Goal: Information Seeking & Learning: Learn about a topic

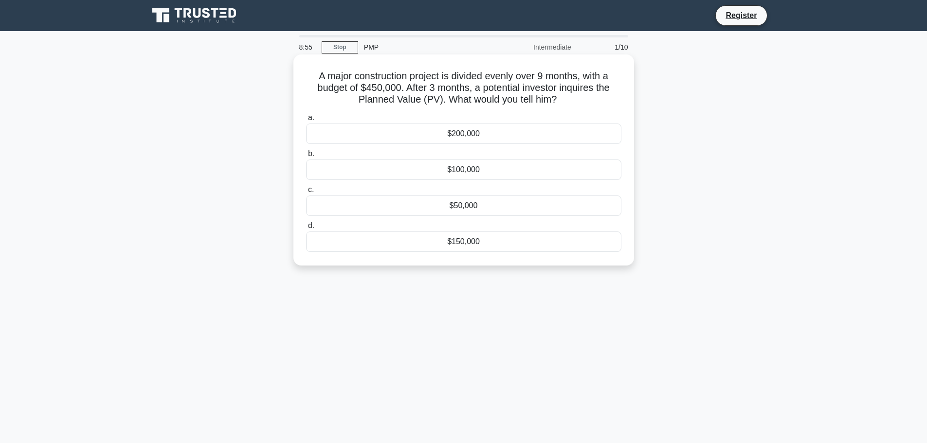
click at [468, 133] on div "$200,000" at bounding box center [463, 134] width 315 height 20
click at [306, 121] on input "a. $200,000" at bounding box center [306, 118] width 0 height 6
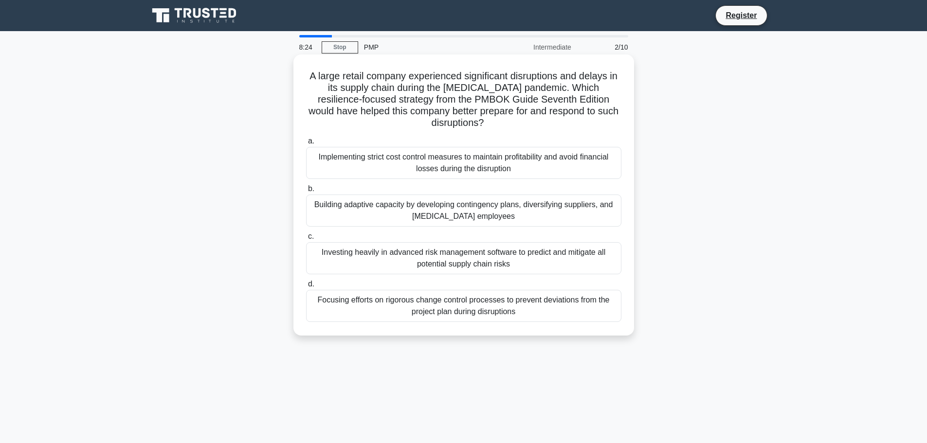
drag, startPoint x: 344, startPoint y: 46, endPoint x: 362, endPoint y: 65, distance: 25.5
click at [344, 46] on link "Stop" at bounding box center [340, 47] width 36 height 12
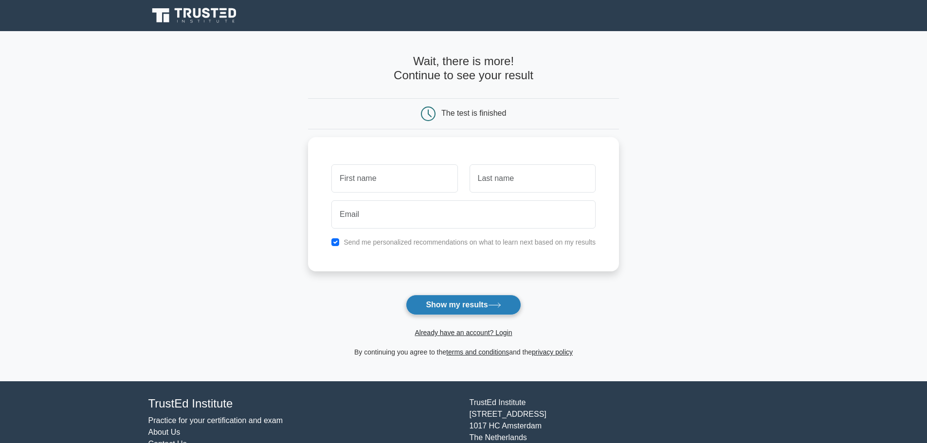
click at [480, 308] on button "Show my results" at bounding box center [463, 305] width 115 height 20
click at [418, 169] on input "text" at bounding box center [394, 176] width 126 height 28
click at [81, 154] on main "Wait, there is more! Continue to see your result The test is finished and the" at bounding box center [463, 206] width 927 height 350
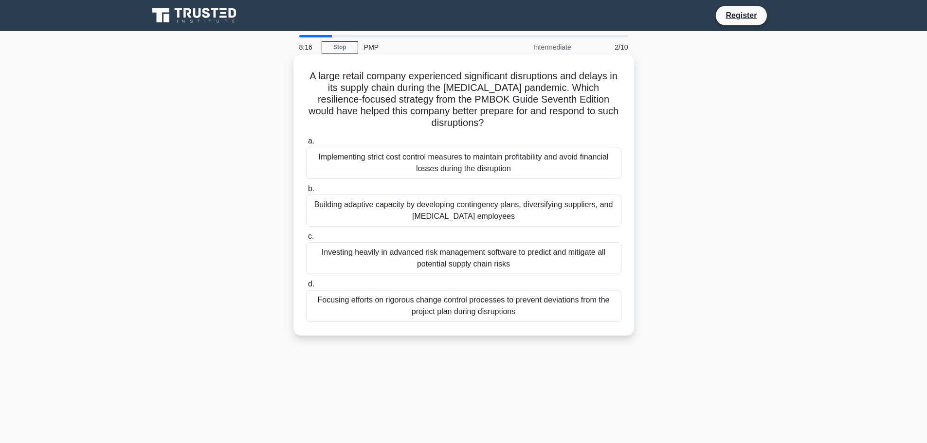
click at [630, 163] on div "A large retail company experienced significant disruptions and delays in its su…" at bounding box center [463, 194] width 341 height 281
click at [443, 99] on h5 "A large retail company experienced significant disruptions and delays in its su…" at bounding box center [463, 99] width 317 height 59
click at [432, 100] on h5 "A large retail company experienced significant disruptions and delays in its su…" at bounding box center [463, 99] width 317 height 59
drag, startPoint x: 429, startPoint y: 99, endPoint x: 562, endPoint y: 104, distance: 133.4
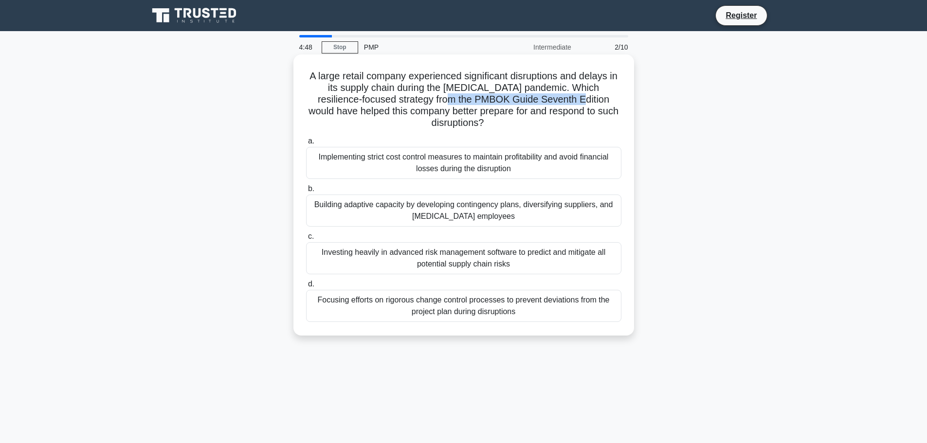
click at [562, 104] on h5 "A large retail company experienced significant disruptions and delays in its su…" at bounding box center [463, 99] width 317 height 59
copy h5 "PMBOK Guide Seventh Edition"
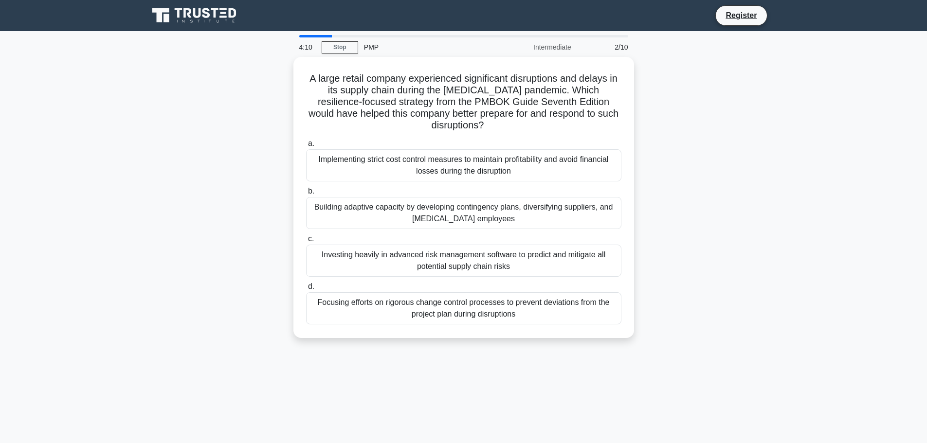
click at [682, 201] on div "A large retail company experienced significant disruptions and delays in its su…" at bounding box center [464, 203] width 642 height 293
click at [587, 219] on div "Building adaptive capacity by developing contingency plans, diversifying suppli…" at bounding box center [463, 211] width 315 height 32
click at [306, 192] on input "b. Building adaptive capacity by developing contingency plans, diversifying sup…" at bounding box center [306, 189] width 0 height 6
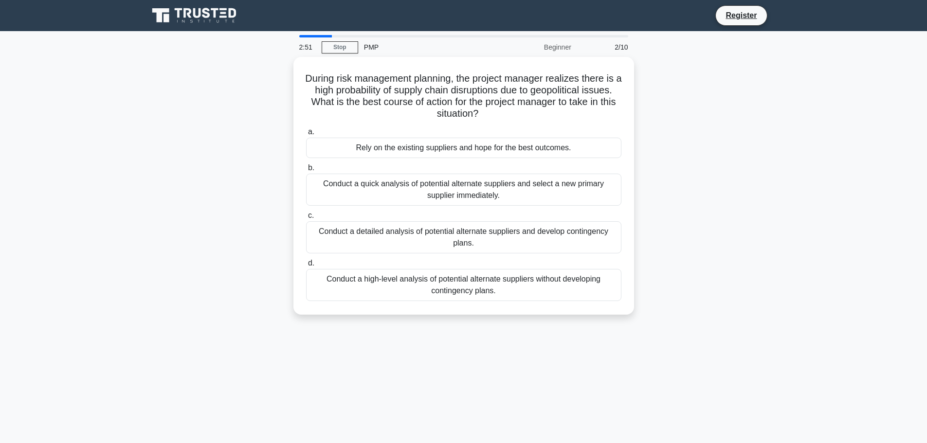
click at [669, 221] on div "During risk management planning, the project manager realizes there is a high p…" at bounding box center [464, 192] width 642 height 270
click at [738, 227] on div "During risk management planning, the project manager realizes there is a high p…" at bounding box center [464, 192] width 642 height 270
click at [736, 230] on div "During risk management planning, the project manager realizes there is a high p…" at bounding box center [464, 192] width 642 height 270
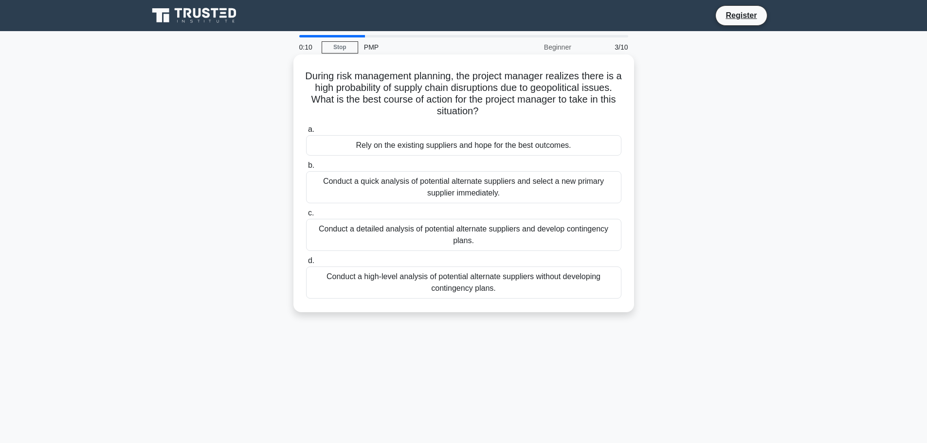
click at [620, 235] on div "Conduct a detailed analysis of potential alternate suppliers and develop contin…" at bounding box center [463, 235] width 315 height 32
click at [306, 217] on input "c. Conduct a detailed analysis of potential alternate suppliers and develop con…" at bounding box center [306, 213] width 0 height 6
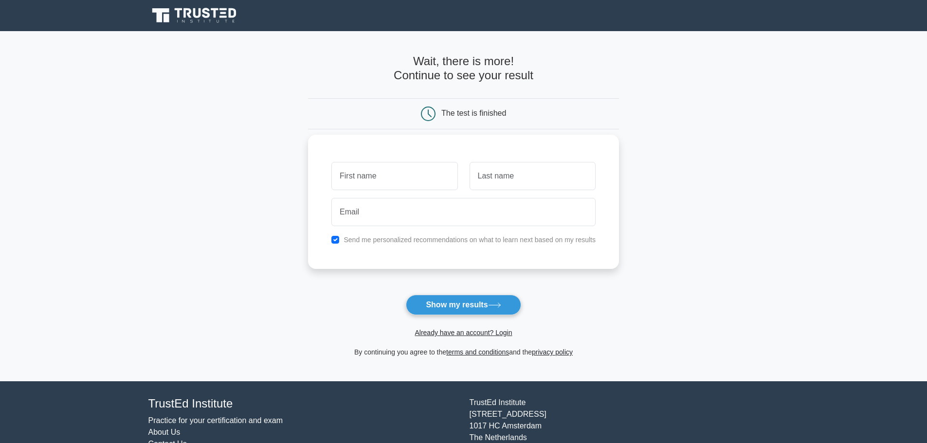
click at [498, 244] on label "Send me personalized recommendations on what to learn next based on my results" at bounding box center [470, 240] width 252 height 8
click at [494, 242] on label "Send me personalized recommendations on what to learn next based on my results" at bounding box center [470, 240] width 252 height 8
click at [337, 241] on input "checkbox" at bounding box center [335, 240] width 8 height 8
checkbox input "false"
click at [386, 177] on input "text" at bounding box center [394, 176] width 126 height 28
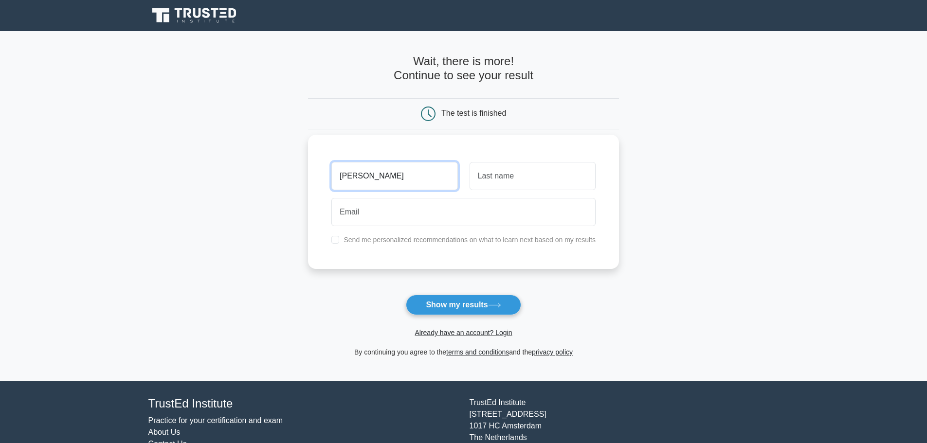
type input "[PERSON_NAME]"
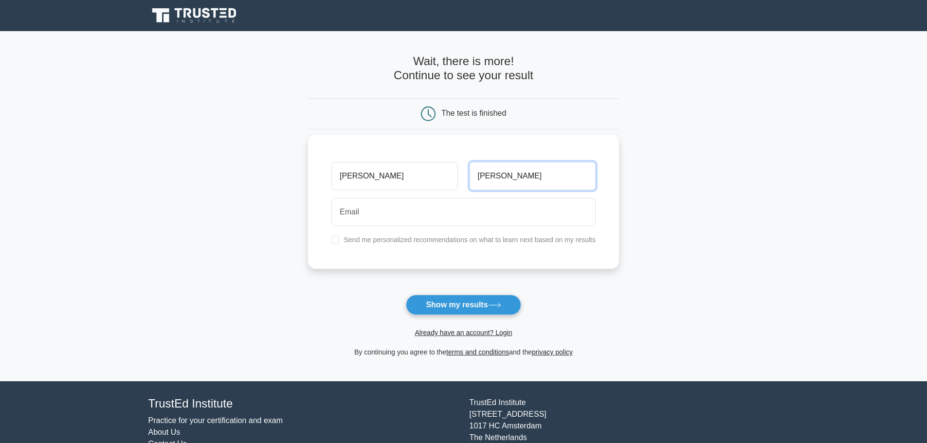
type input "[PERSON_NAME]"
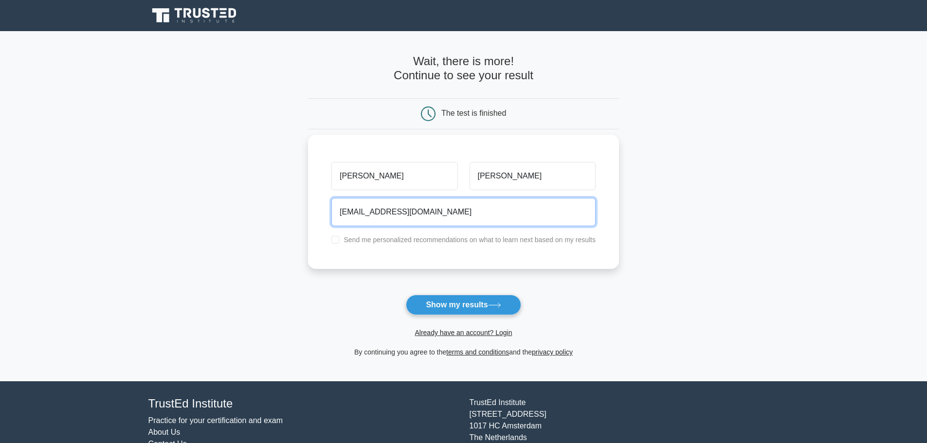
type input "[EMAIL_ADDRESS][DOMAIN_NAME]"
click at [406, 295] on button "Show my results" at bounding box center [463, 305] width 115 height 20
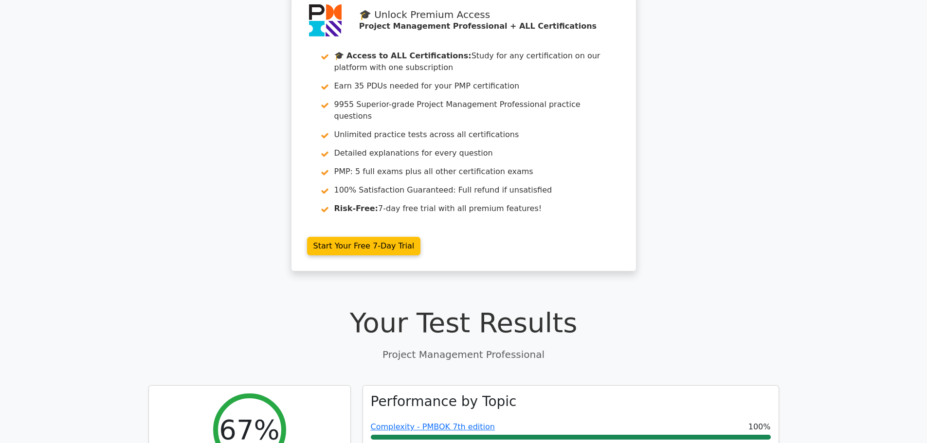
scroll to position [341, 0]
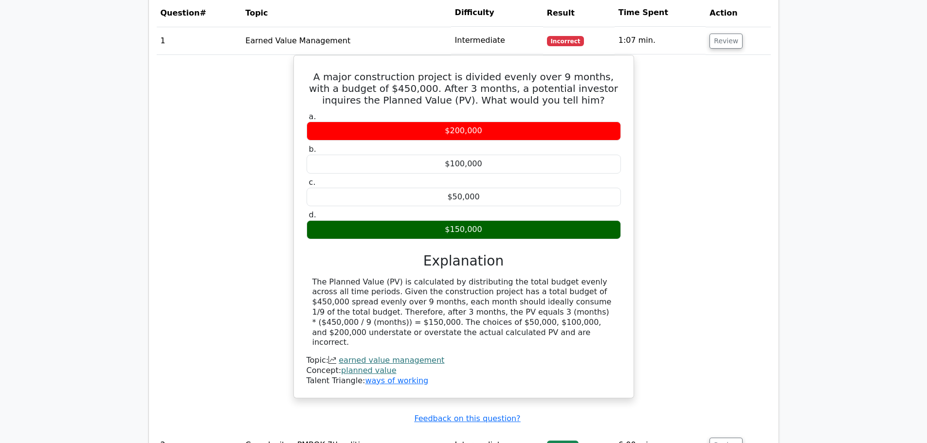
scroll to position [779, 0]
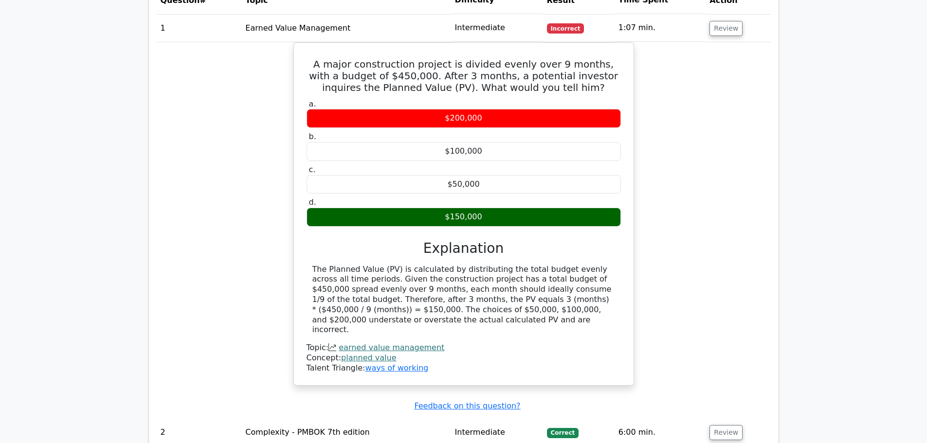
click at [109, 153] on main "🎓 Unlock Premium Access Project Management Professional + ALL Certifications 🎓 …" at bounding box center [463, 69] width 927 height 1632
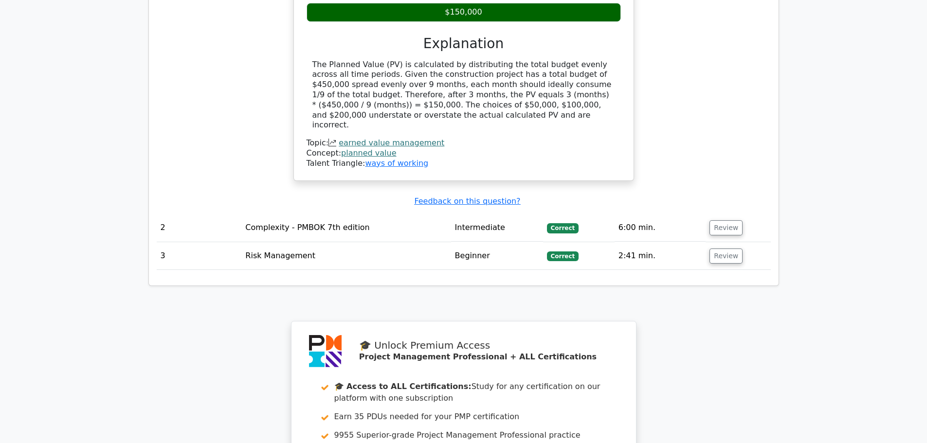
scroll to position [984, 0]
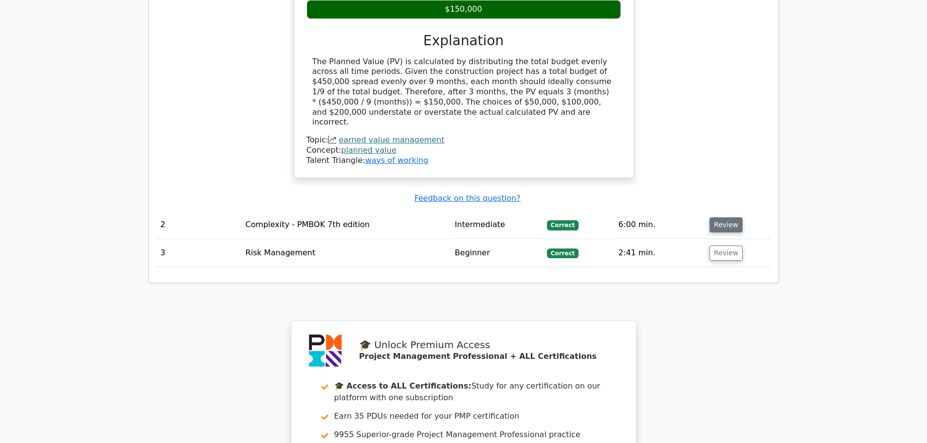
click at [728, 218] on button "Review" at bounding box center [725, 225] width 33 height 15
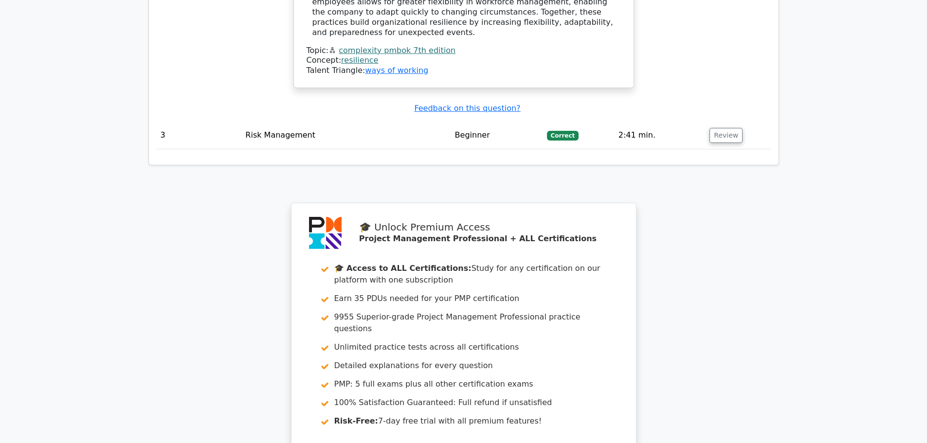
scroll to position [1594, 0]
click at [734, 127] on button "Review" at bounding box center [725, 134] width 33 height 15
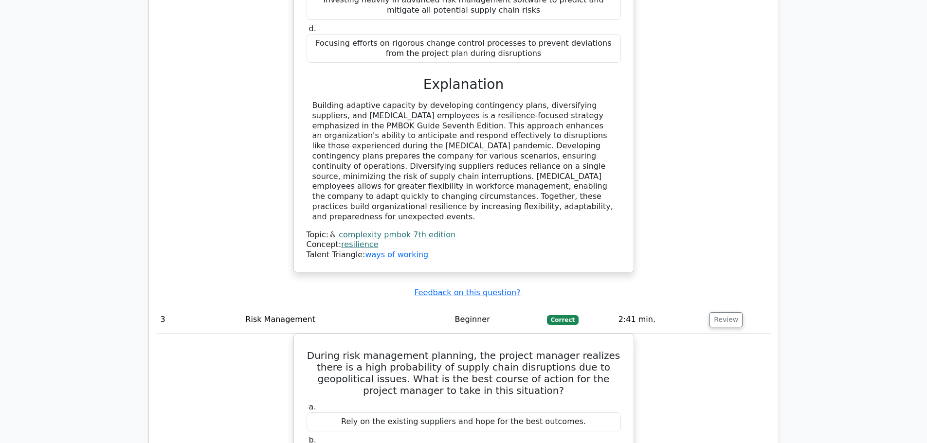
scroll to position [1411, 0]
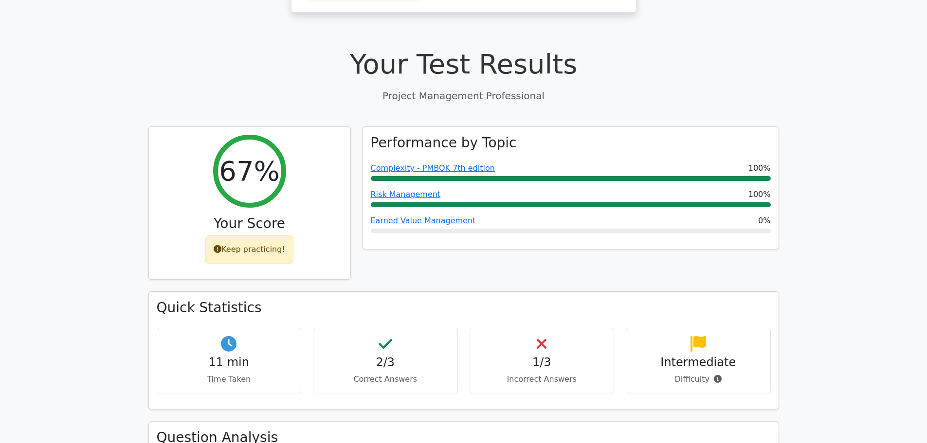
scroll to position [308, 0]
